Goal: Task Accomplishment & Management: Use online tool/utility

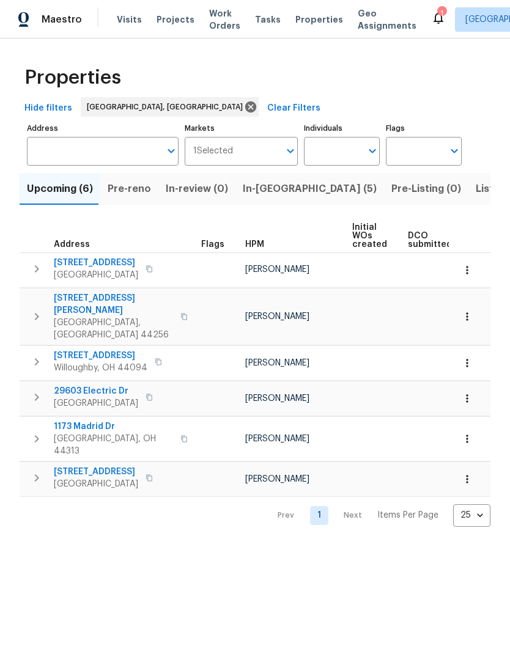
click at [476, 183] on span "Listed (18)" at bounding box center [501, 188] width 51 height 17
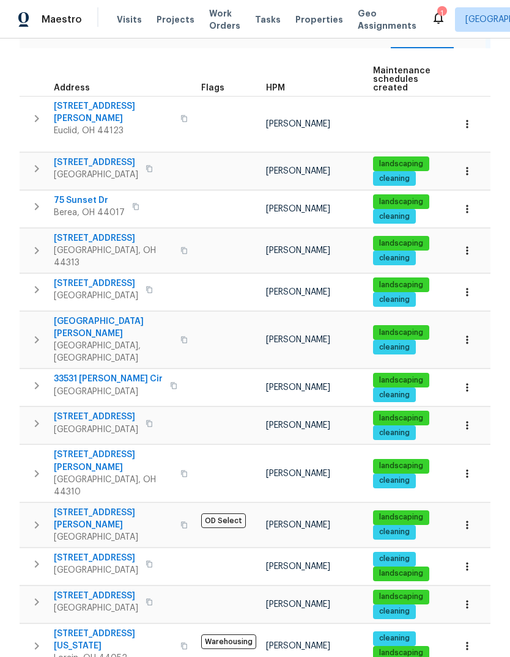
scroll to position [157, 0]
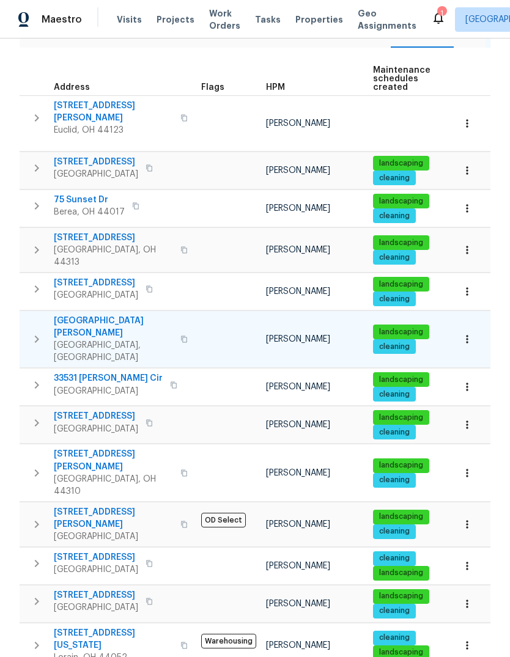
click at [104, 315] on span "9740 Burton Dr" at bounding box center [113, 327] width 119 height 24
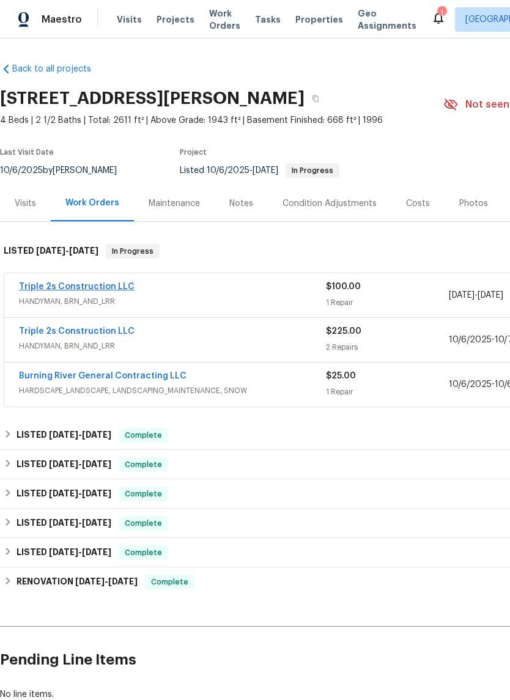
click at [58, 283] on link "Triple 2s Construction LLC" at bounding box center [77, 287] width 116 height 9
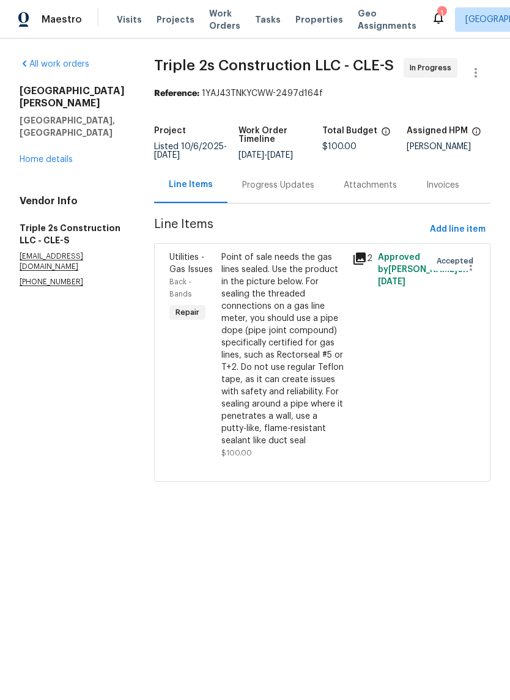
click at [270, 363] on div "Point of sale needs the gas lines sealed. Use the product in the picture below.…" at bounding box center [282, 349] width 123 height 196
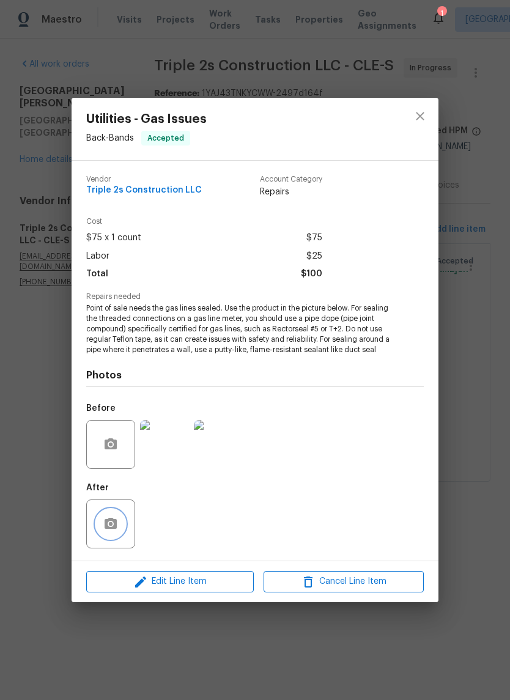
click at [120, 531] on button "button" at bounding box center [110, 523] width 29 height 29
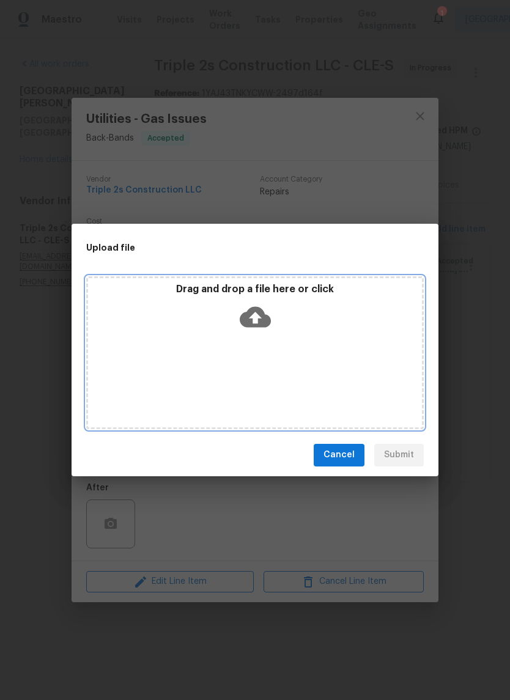
click at [259, 314] on icon at bounding box center [255, 316] width 31 height 21
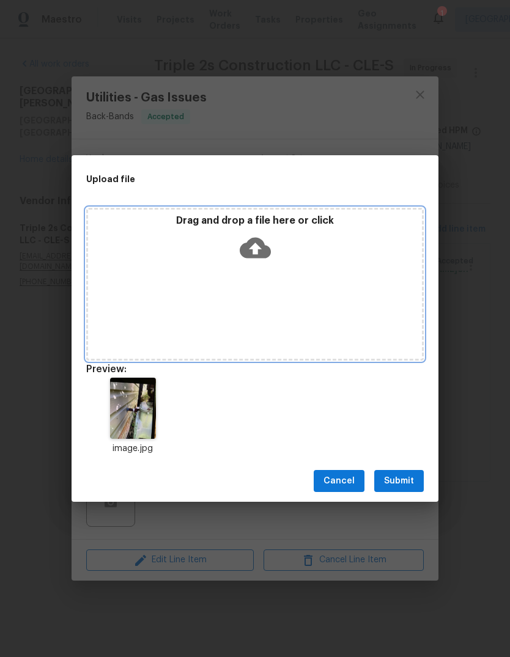
click at [268, 249] on icon at bounding box center [255, 248] width 31 height 21
click at [265, 252] on icon at bounding box center [255, 248] width 31 height 21
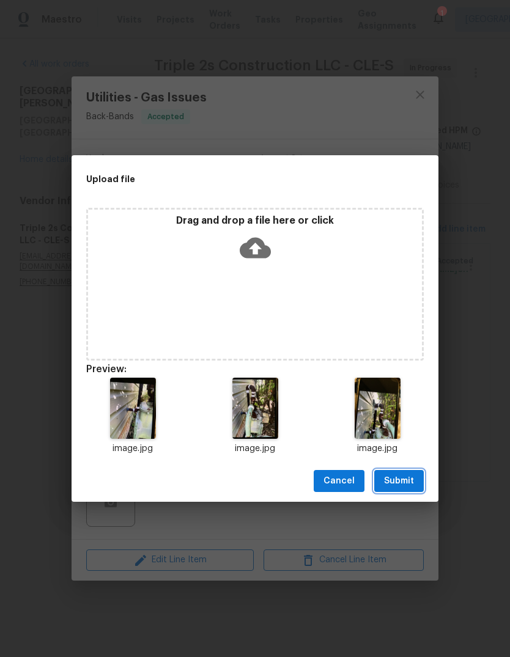
click at [415, 479] on button "Submit" at bounding box center [399, 481] width 50 height 23
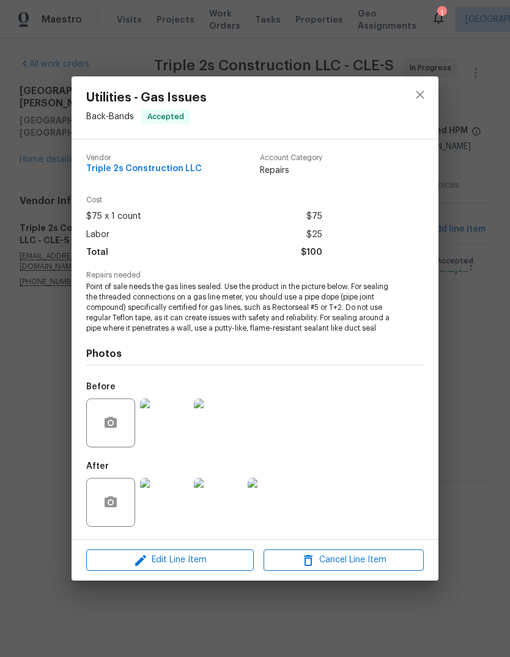
click at [350, 516] on div "After" at bounding box center [255, 494] width 338 height 79
click at [155, 504] on img at bounding box center [164, 502] width 49 height 49
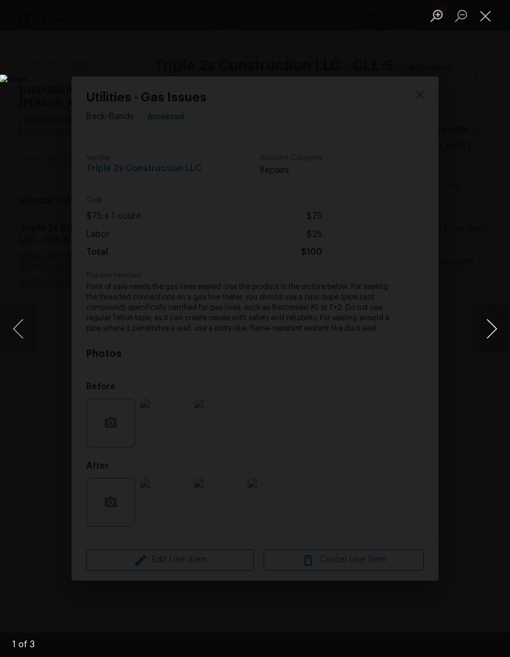
click at [477, 321] on button "Next image" at bounding box center [491, 329] width 37 height 49
click at [479, 325] on button "Next image" at bounding box center [491, 329] width 37 height 49
click at [491, 17] on button "Close lightbox" at bounding box center [485, 15] width 24 height 21
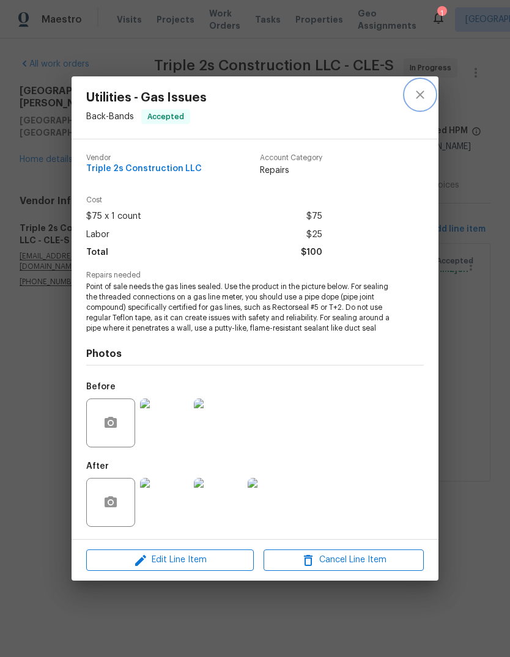
click at [423, 91] on icon "close" at bounding box center [420, 94] width 15 height 15
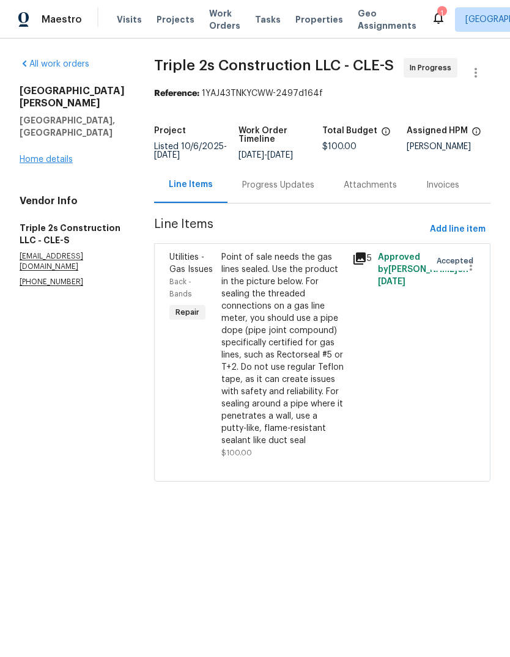
click at [47, 155] on link "Home details" at bounding box center [46, 159] width 53 height 9
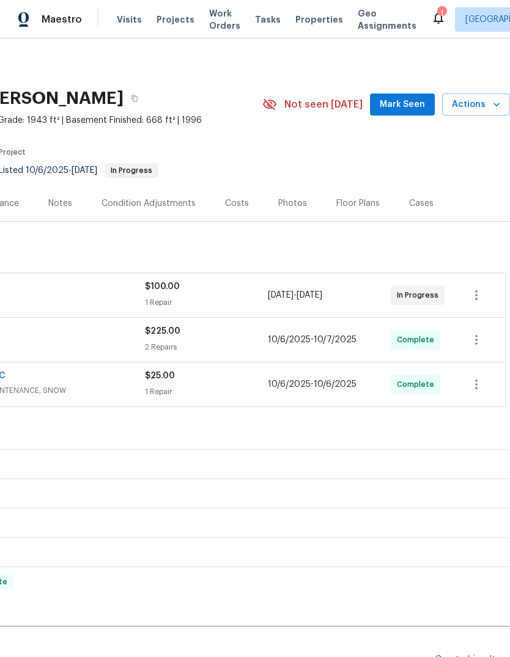
scroll to position [0, 181]
click at [479, 297] on icon "button" at bounding box center [476, 295] width 15 height 15
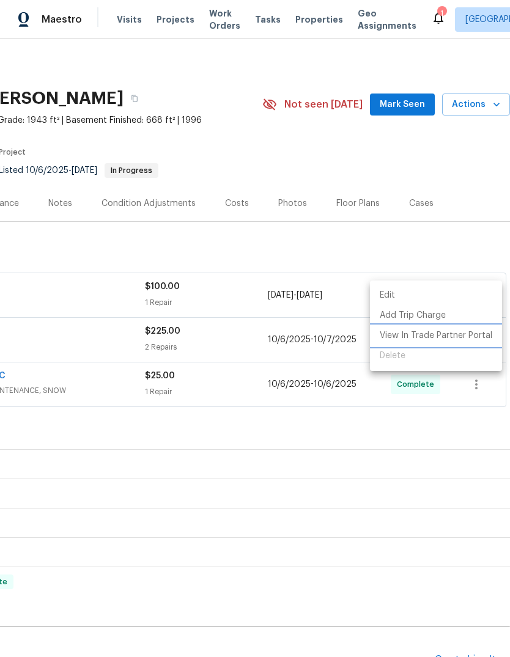
click at [464, 339] on li "View In Trade Partner Portal" at bounding box center [436, 336] width 132 height 20
click at [459, 212] on div at bounding box center [255, 328] width 510 height 657
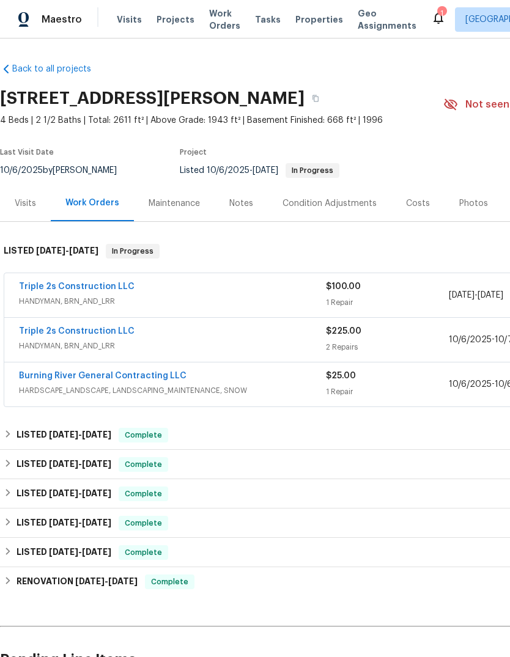
scroll to position [0, 0]
click at [48, 284] on link "Triple 2s Construction LLC" at bounding box center [77, 287] width 116 height 9
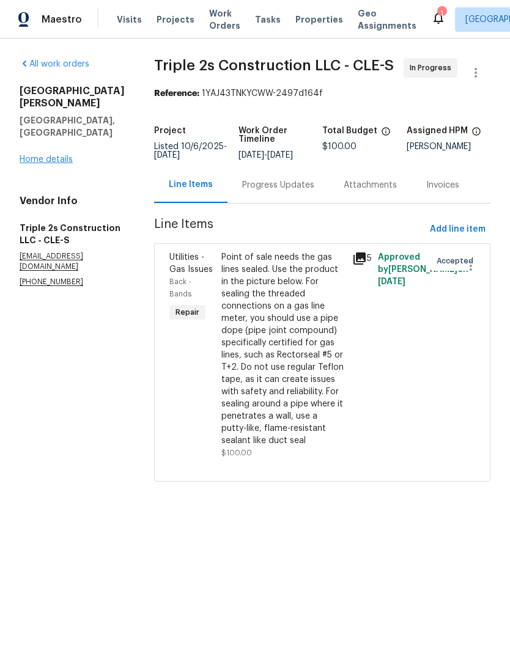
click at [35, 155] on link "Home details" at bounding box center [46, 159] width 53 height 9
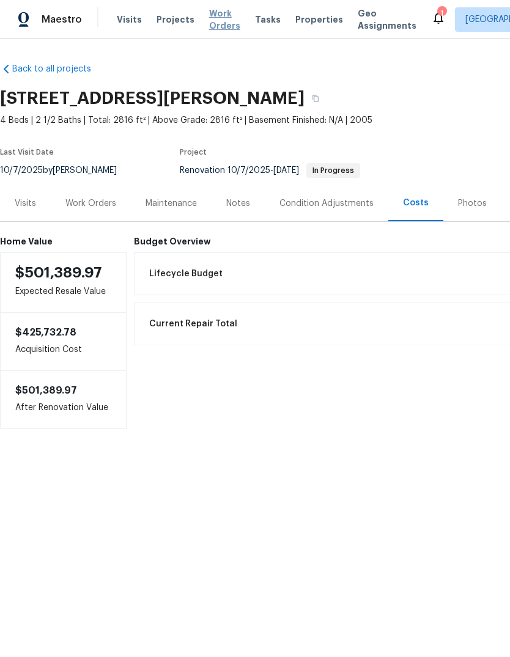
click at [221, 24] on span "Work Orders" at bounding box center [224, 19] width 31 height 24
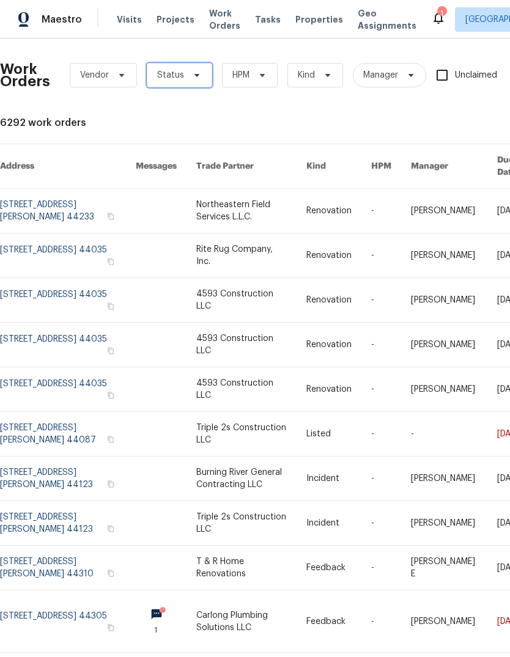
click at [192, 75] on icon at bounding box center [197, 75] width 10 height 10
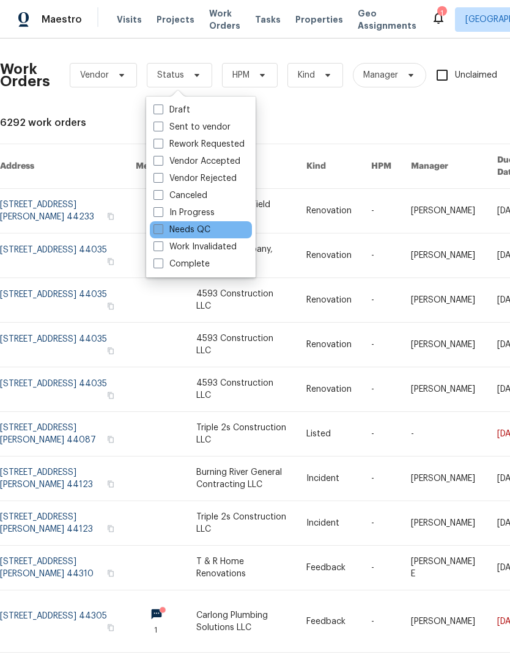
click at [209, 229] on label "Needs QC" at bounding box center [181, 230] width 57 height 12
click at [161, 229] on input "Needs QC" at bounding box center [157, 228] width 8 height 8
checkbox input "true"
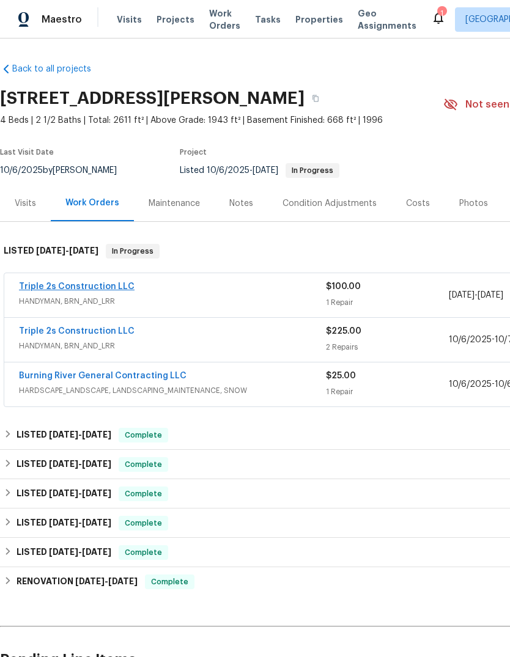
click at [92, 286] on link "Triple 2s Construction LLC" at bounding box center [77, 287] width 116 height 9
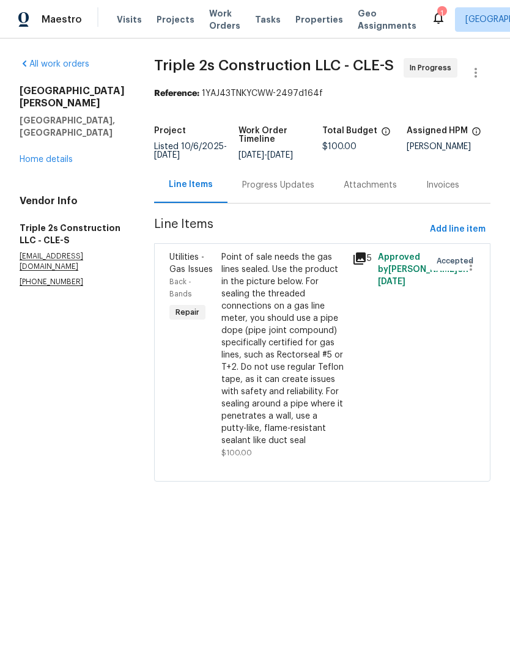
click at [293, 352] on div "Point of sale needs the gas lines sealed. Use the product in the picture below.…" at bounding box center [282, 349] width 123 height 196
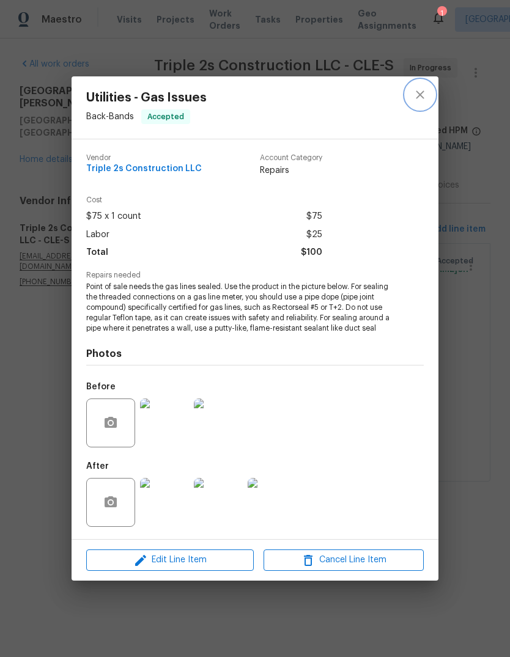
click at [427, 90] on button "close" at bounding box center [419, 94] width 29 height 29
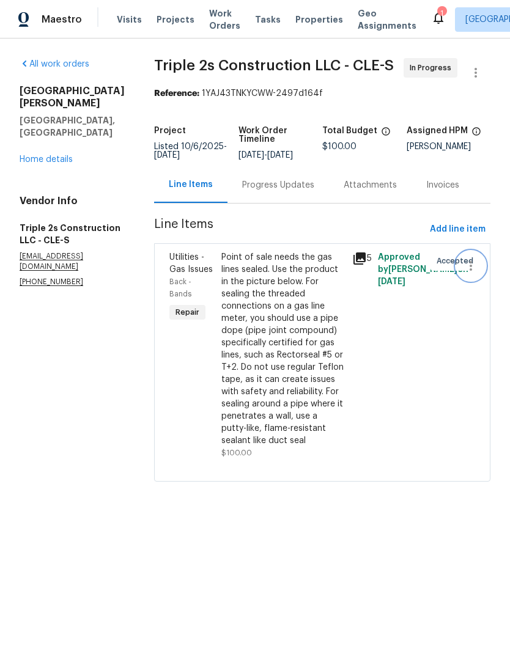
click at [473, 264] on icon "button" at bounding box center [471, 266] width 15 height 15
click at [426, 349] on div at bounding box center [255, 328] width 510 height 657
click at [482, 68] on icon "button" at bounding box center [475, 72] width 15 height 15
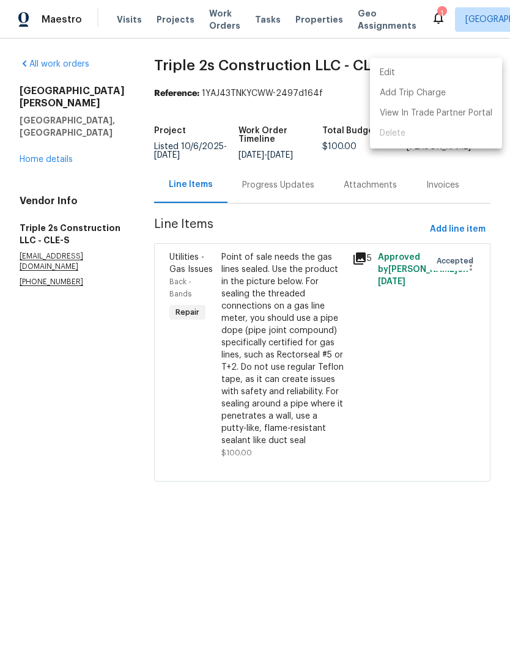
click at [310, 382] on div at bounding box center [255, 328] width 510 height 657
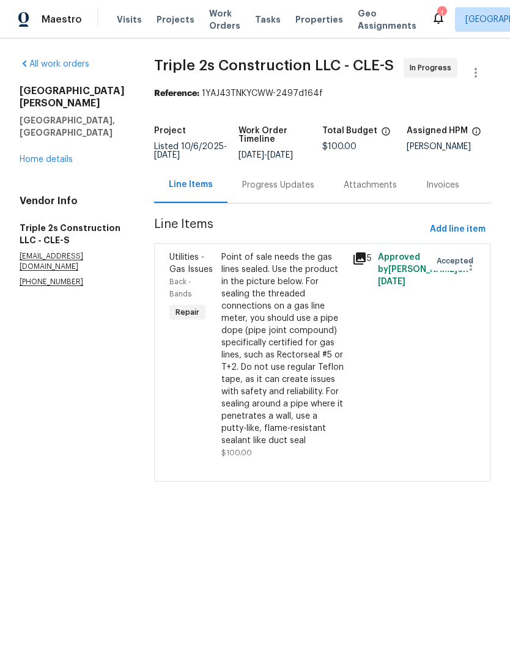
click at [33, 127] on div "9740 Burton Dr Twinsburg, OH 44087 Home details" at bounding box center [72, 125] width 105 height 81
click at [44, 155] on link "Home details" at bounding box center [46, 159] width 53 height 9
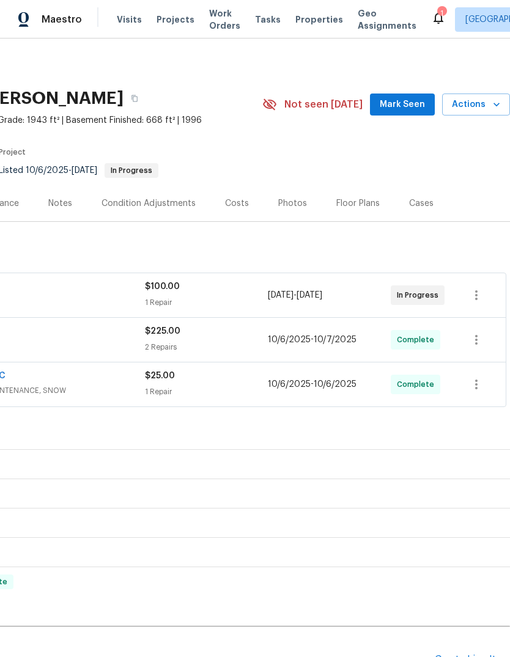
scroll to position [0, 181]
click at [477, 297] on icon "button" at bounding box center [476, 295] width 15 height 15
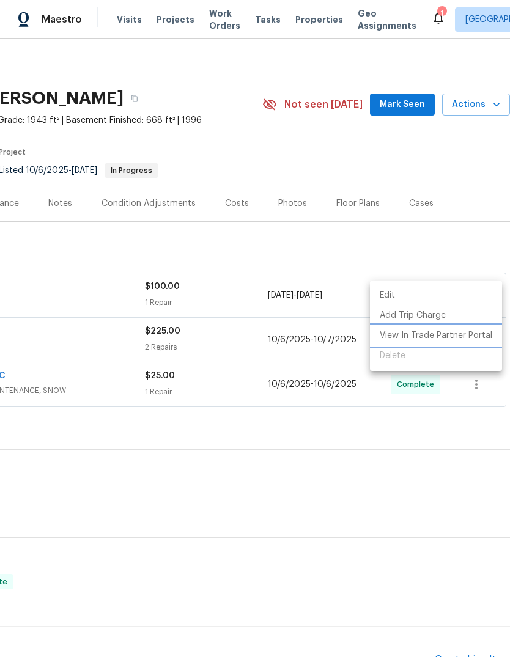
click at [462, 339] on li "View In Trade Partner Portal" at bounding box center [436, 336] width 132 height 20
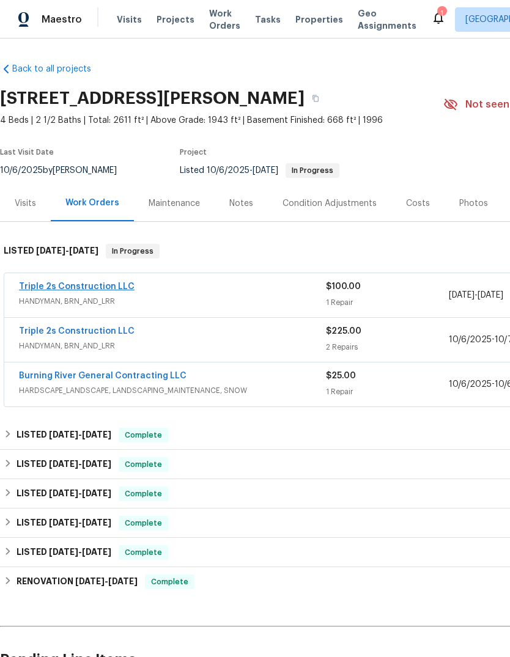
click at [77, 283] on link "Triple 2s Construction LLC" at bounding box center [77, 287] width 116 height 9
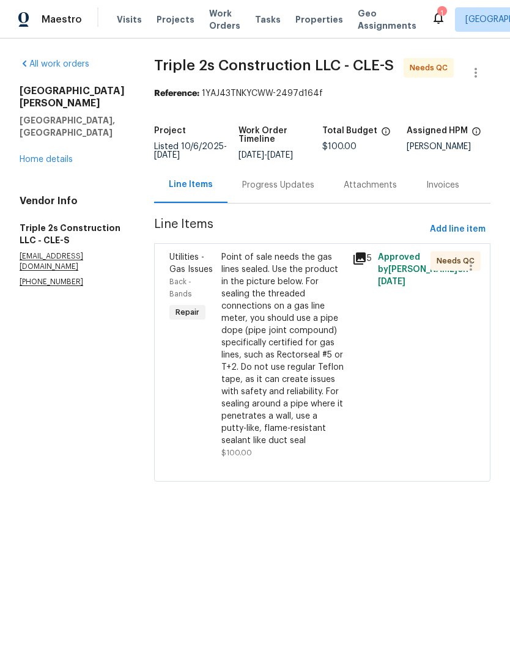
click at [279, 385] on div "Point of sale needs the gas lines sealed. Use the product in the picture below.…" at bounding box center [282, 349] width 123 height 196
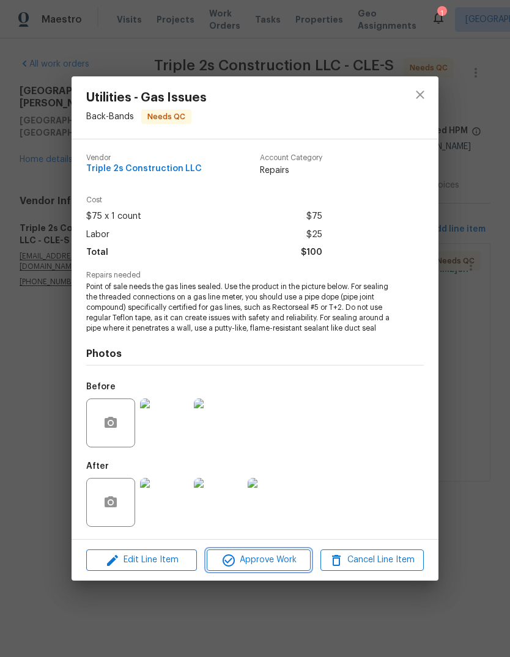
click at [267, 566] on span "Approve Work" at bounding box center [258, 560] width 96 height 15
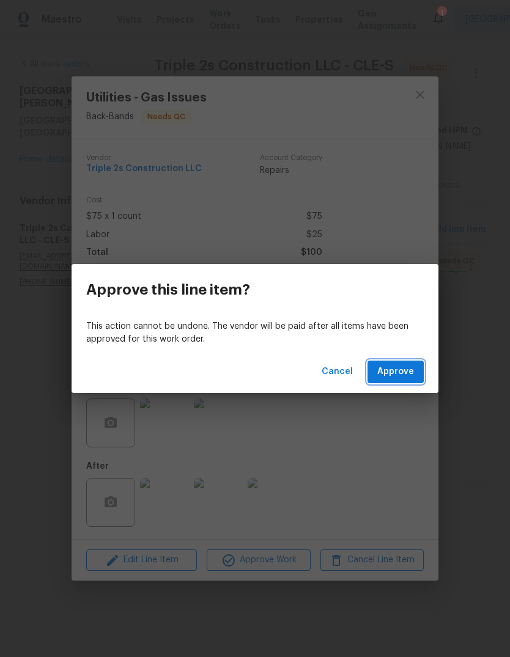
click at [398, 374] on span "Approve" at bounding box center [395, 371] width 37 height 15
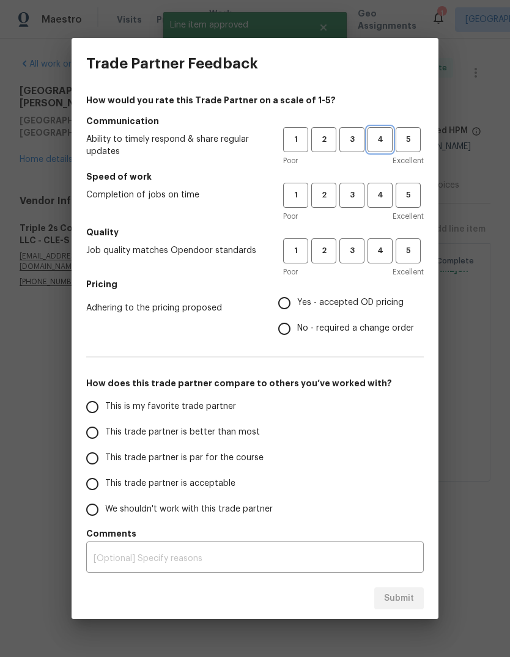
click at [380, 142] on span "4" at bounding box center [380, 140] width 23 height 14
click at [381, 207] on button "4" at bounding box center [380, 195] width 25 height 25
click at [353, 256] on span "3" at bounding box center [352, 251] width 23 height 14
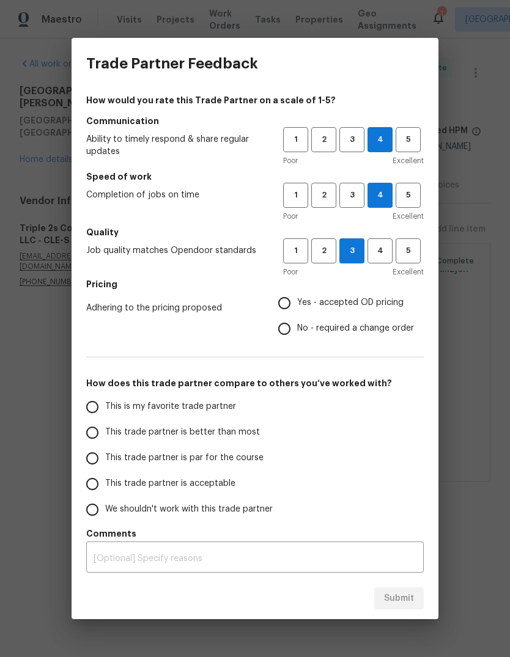
click at [291, 303] on input "Yes - accepted OD pricing" at bounding box center [285, 303] width 26 height 26
radio input "true"
click at [218, 456] on span "This trade partner is par for the course" at bounding box center [184, 458] width 158 height 13
click at [105, 456] on input "This trade partner is par for the course" at bounding box center [92, 459] width 26 height 26
click at [402, 596] on span "Submit" at bounding box center [399, 598] width 30 height 15
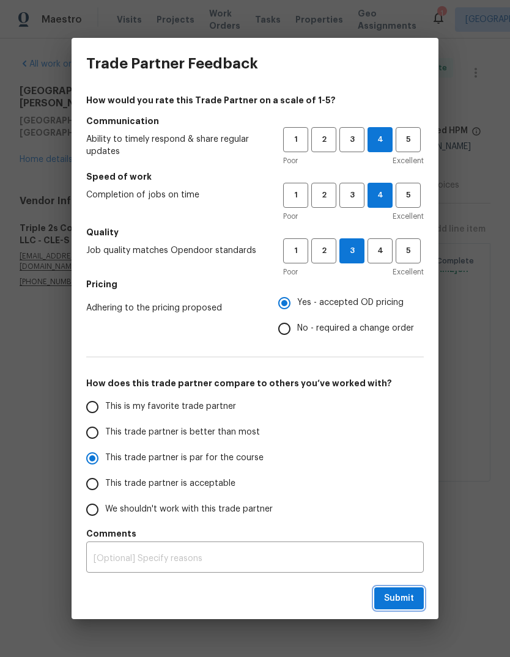
radio input "true"
